Goal: Check status: Check status

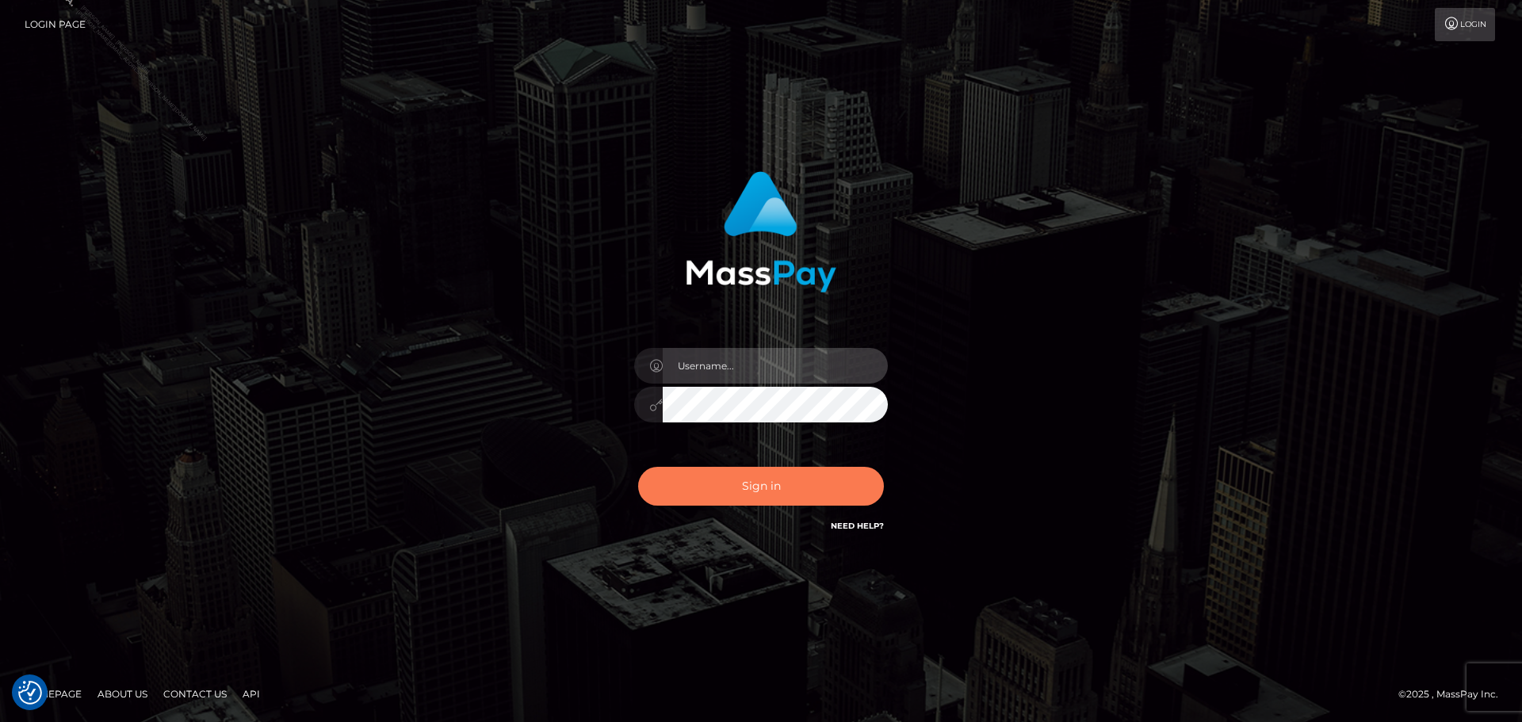
type input "[PERSON_NAME].ACE"
click at [794, 491] on button "Sign in" at bounding box center [761, 486] width 246 height 39
type input "[PERSON_NAME].ACE"
click at [775, 485] on button "Sign in" at bounding box center [761, 486] width 246 height 39
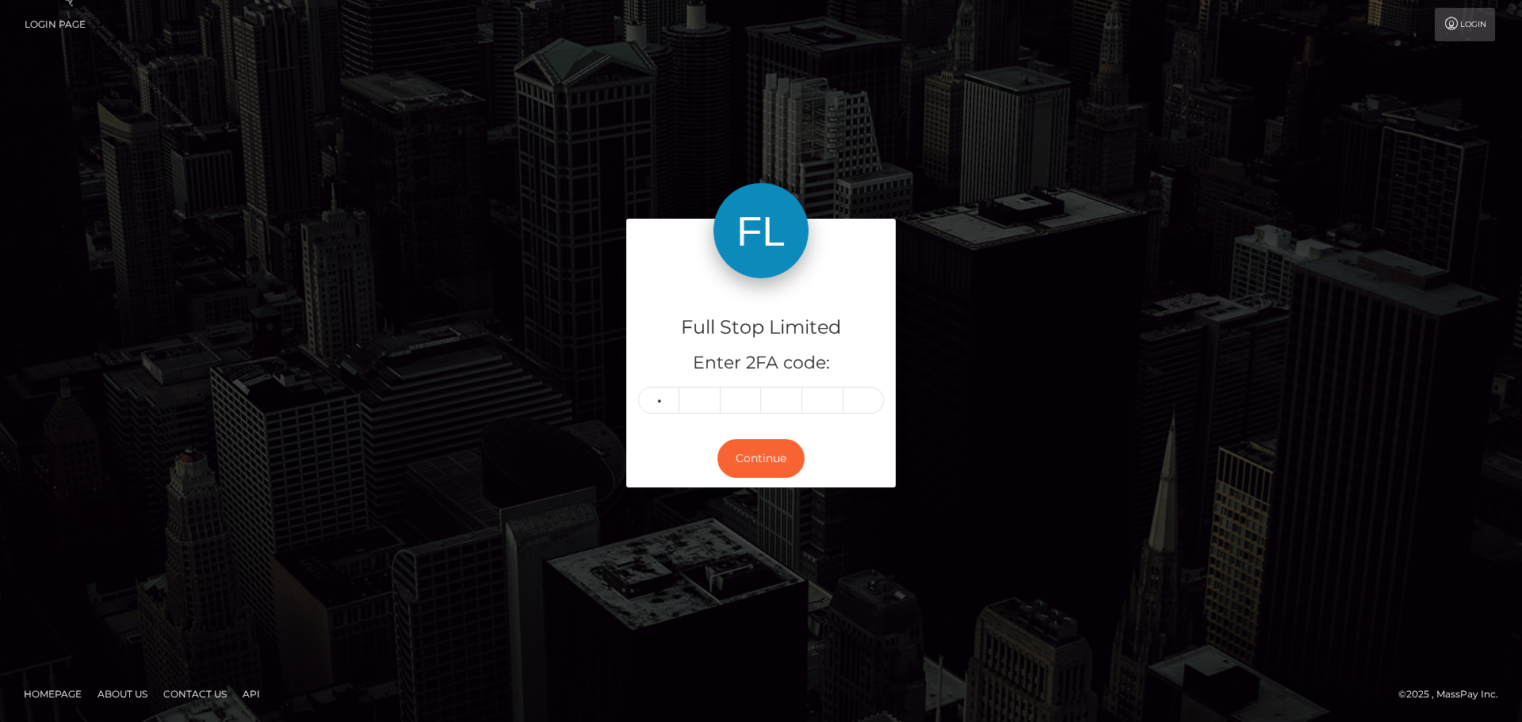
type input "4"
type input "6"
type input "5"
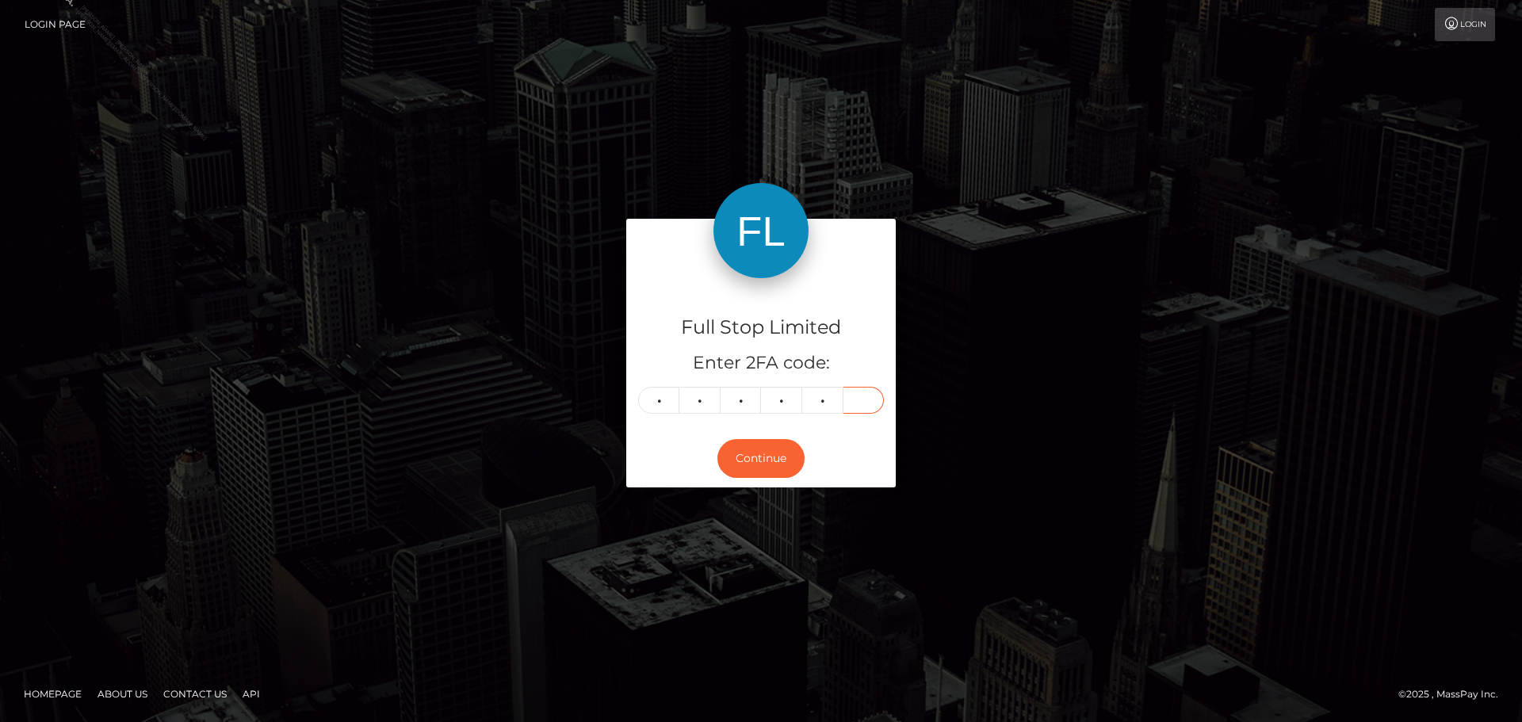
type input "6"
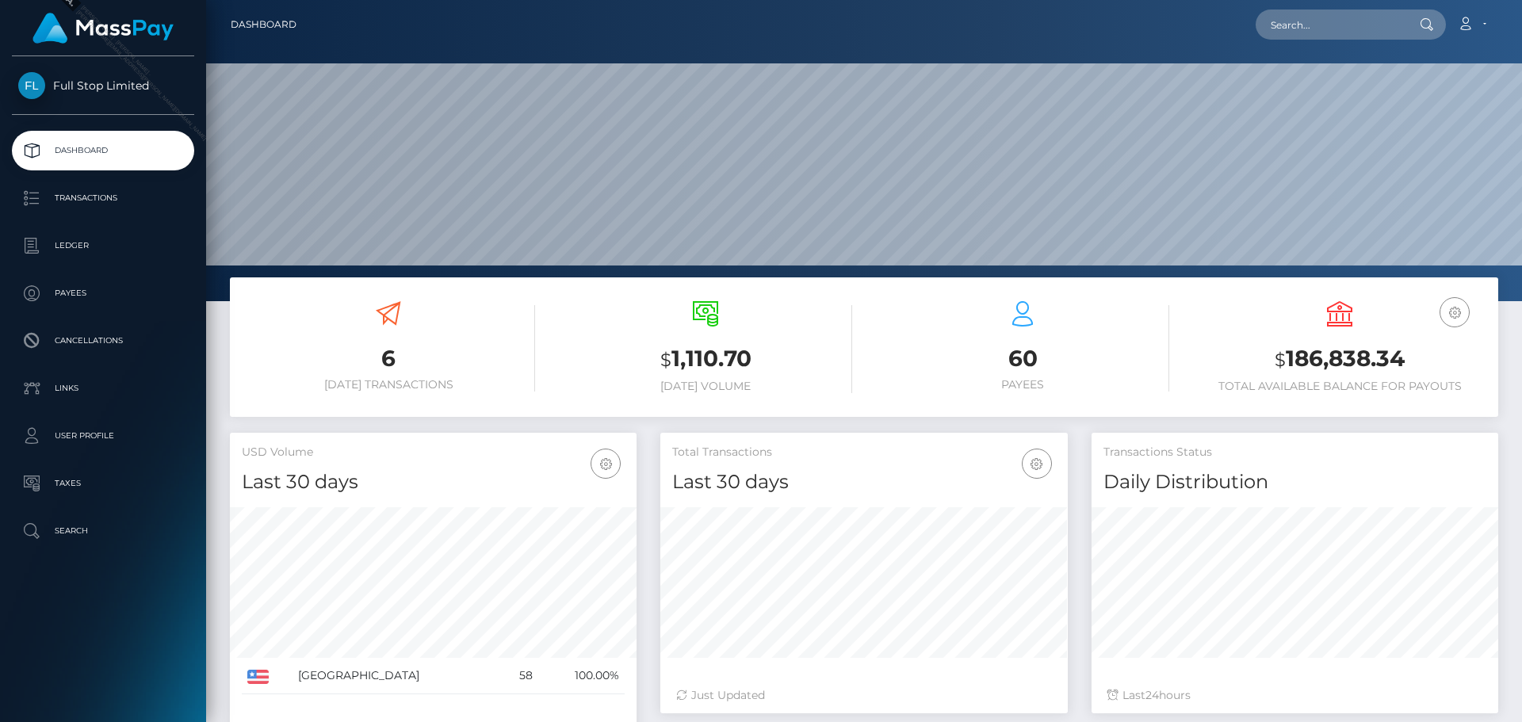
scroll to position [281, 407]
drag, startPoint x: 1288, startPoint y: 365, endPoint x: 1401, endPoint y: 357, distance: 112.8
click at [1401, 357] on h3 "$ 186,838.34" at bounding box center [1339, 359] width 293 height 33
copy h3 "186,838.34"
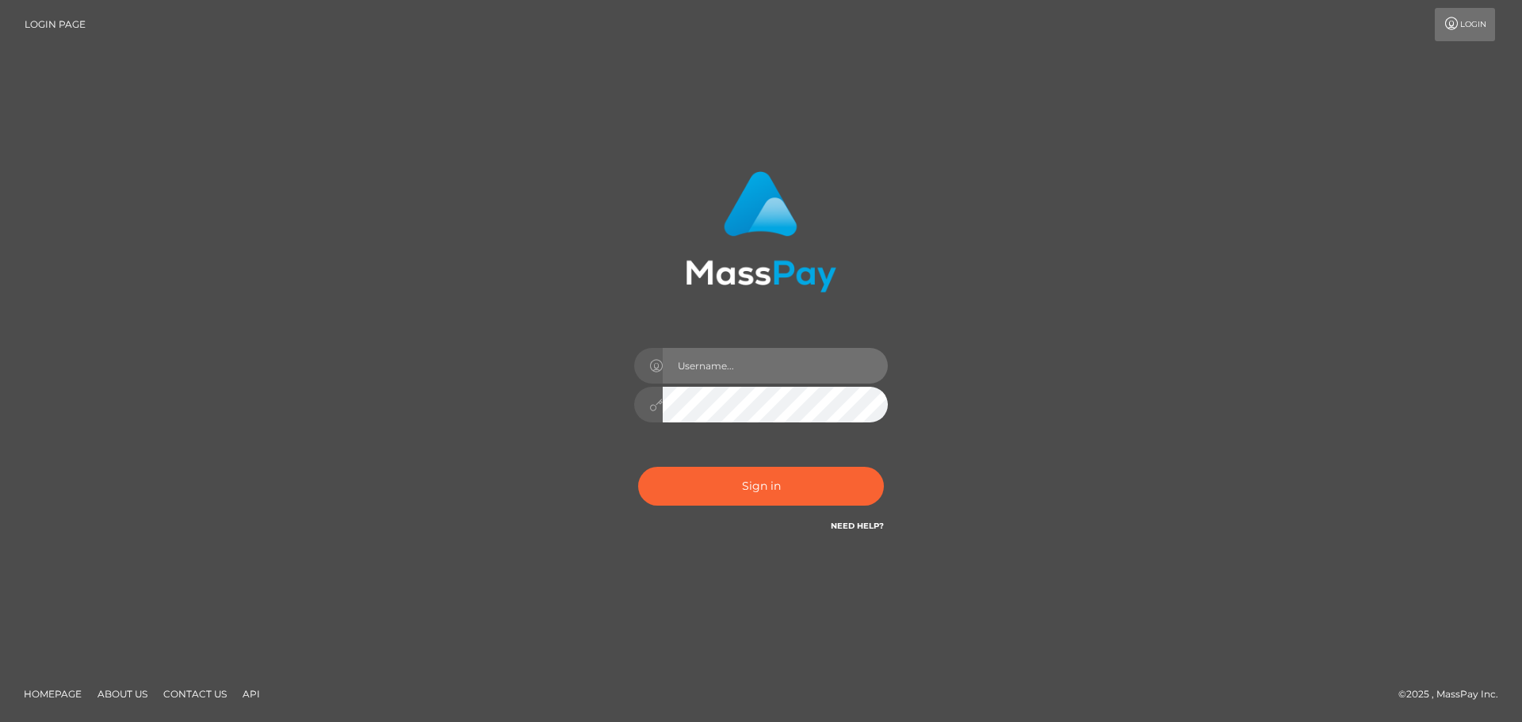
type input "[PERSON_NAME].ACE"
